Goal: Task Accomplishment & Management: Use online tool/utility

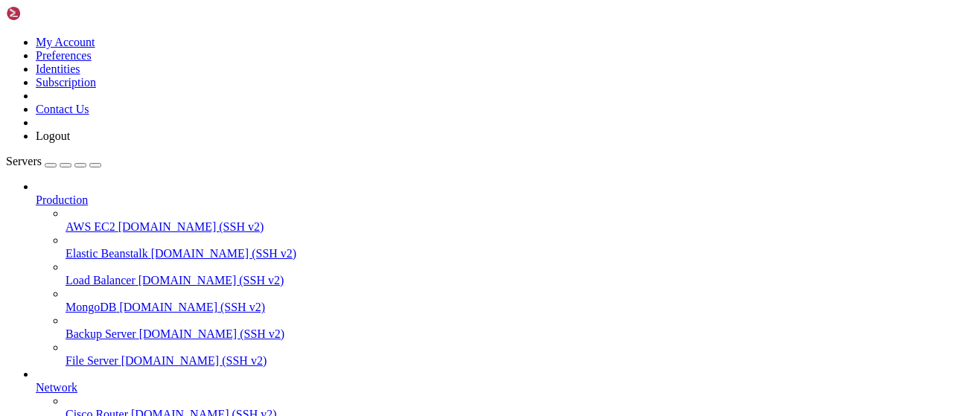
scroll to position [302, 0]
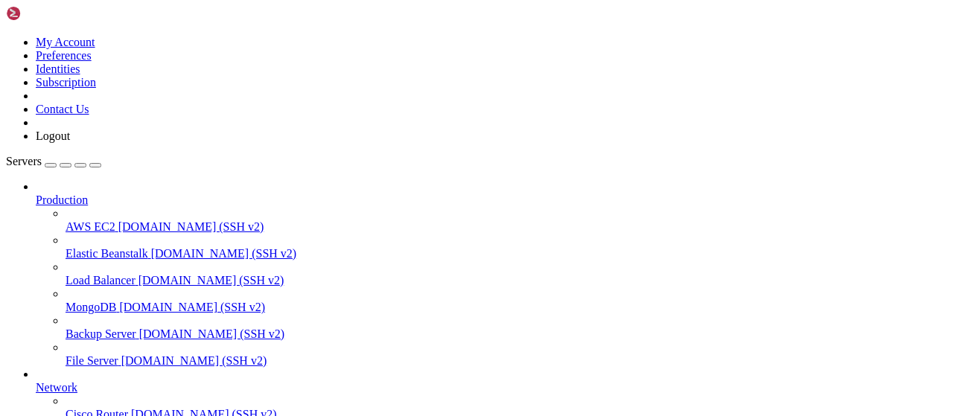
scroll to position [387, 0]
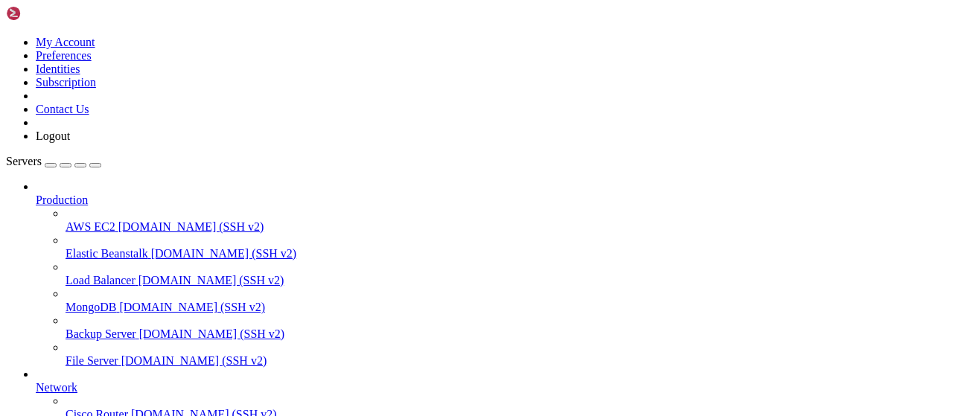
scroll to position [232, 0]
type input "/root/bot-bypass"
